Goal: Find specific page/section: Find specific page/section

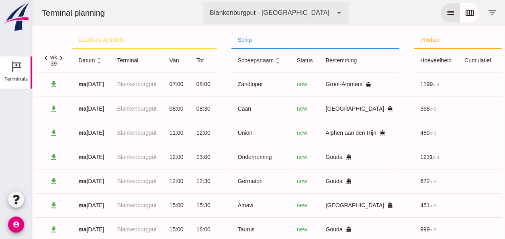
click at [63, 57] on icon "chevron_right" at bounding box center [61, 58] width 8 height 8
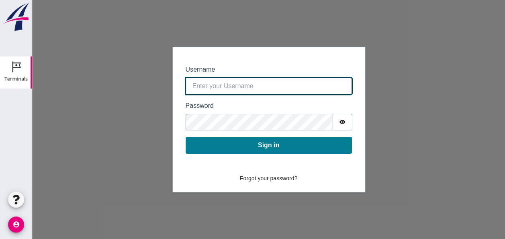
type input "[EMAIL_ADDRESS][DOMAIN_NAME]"
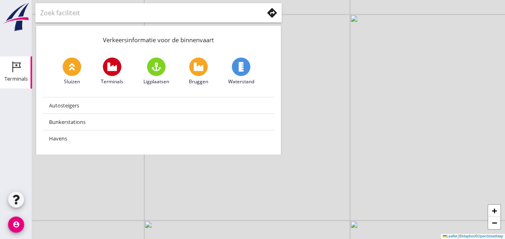
click at [16, 79] on div "Terminals" at bounding box center [15, 78] width 23 height 5
